Goal: Navigation & Orientation: Find specific page/section

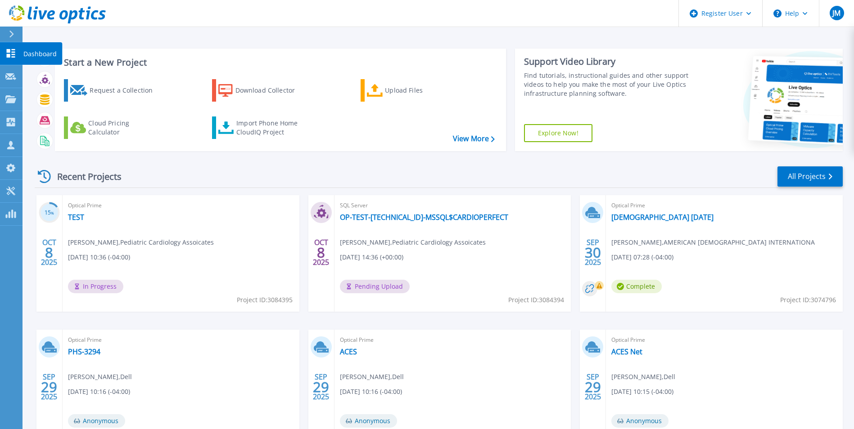
click at [16, 53] on link "Dashboard Dashboard" at bounding box center [11, 53] width 22 height 23
click at [12, 54] on icon at bounding box center [11, 53] width 9 height 9
click at [74, 218] on link "TEST" at bounding box center [76, 217] width 16 height 9
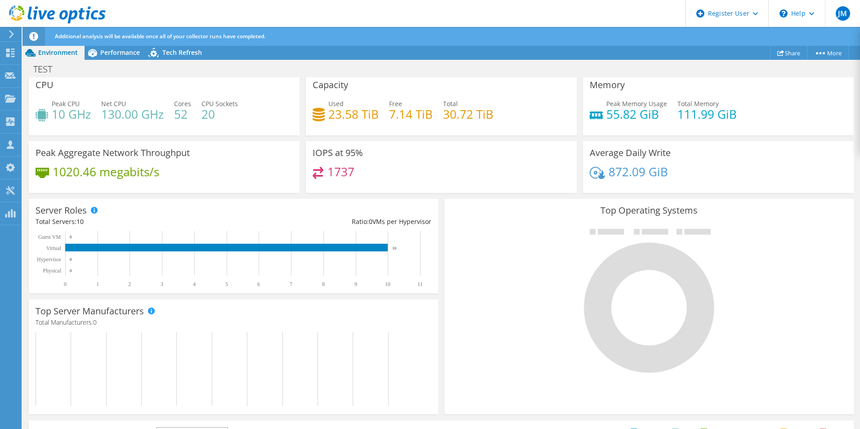
scroll to position [52, 0]
